Goal: Navigation & Orientation: Understand site structure

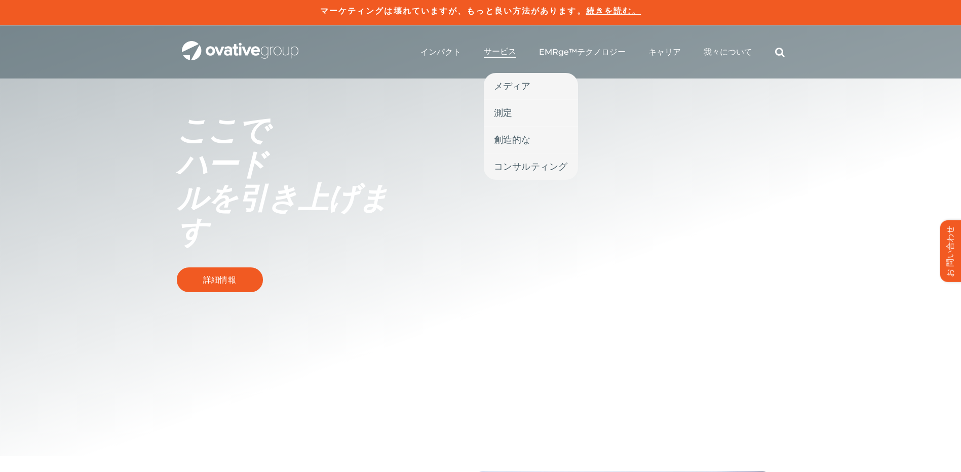
click at [504, 53] on span "サービス" at bounding box center [500, 52] width 32 height 10
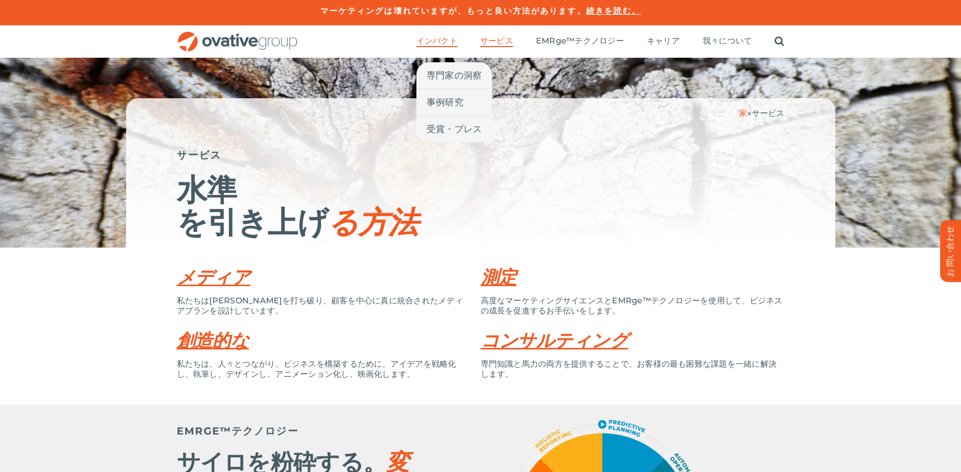
click at [438, 40] on span "インパクト" at bounding box center [436, 41] width 41 height 10
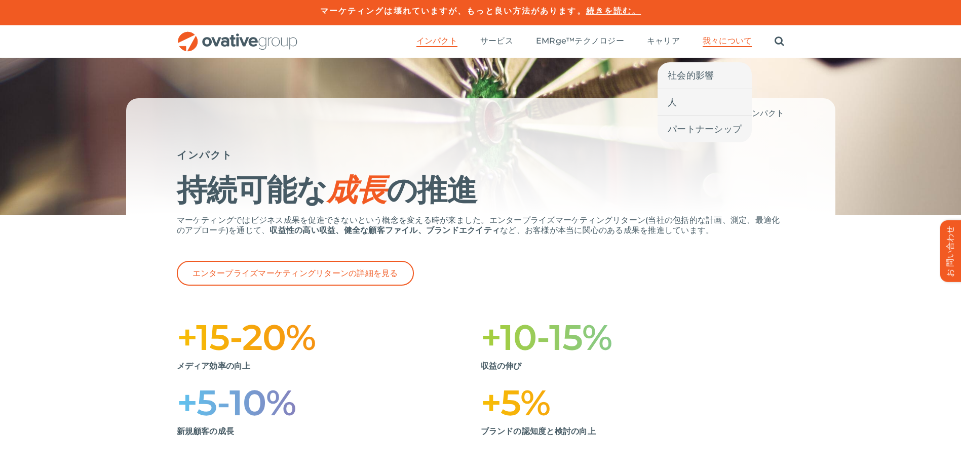
click at [740, 42] on span "我々について" at bounding box center [727, 41] width 49 height 10
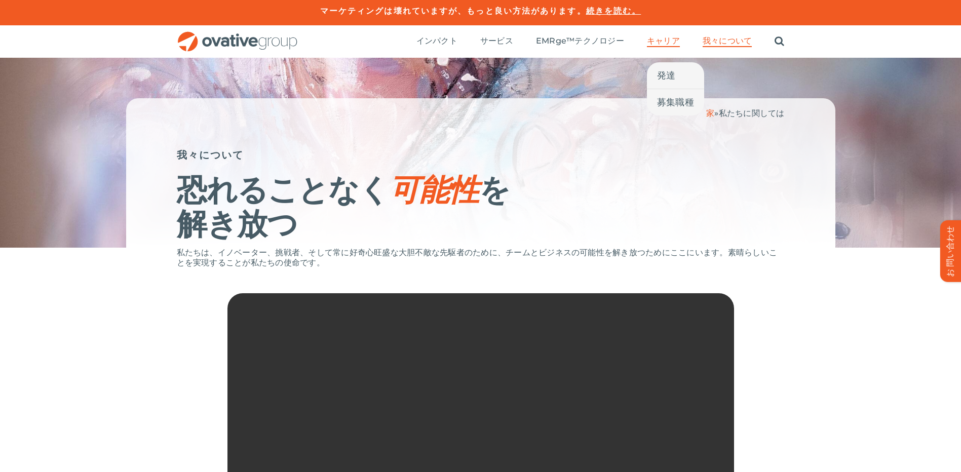
click at [669, 43] on span "キャリア" at bounding box center [663, 41] width 33 height 10
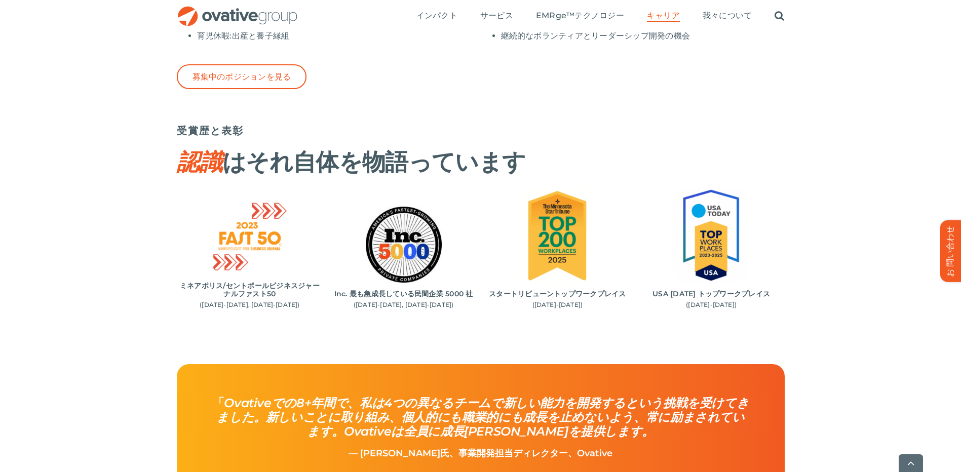
scroll to position [912, 0]
